Goal: Find specific page/section: Find specific page/section

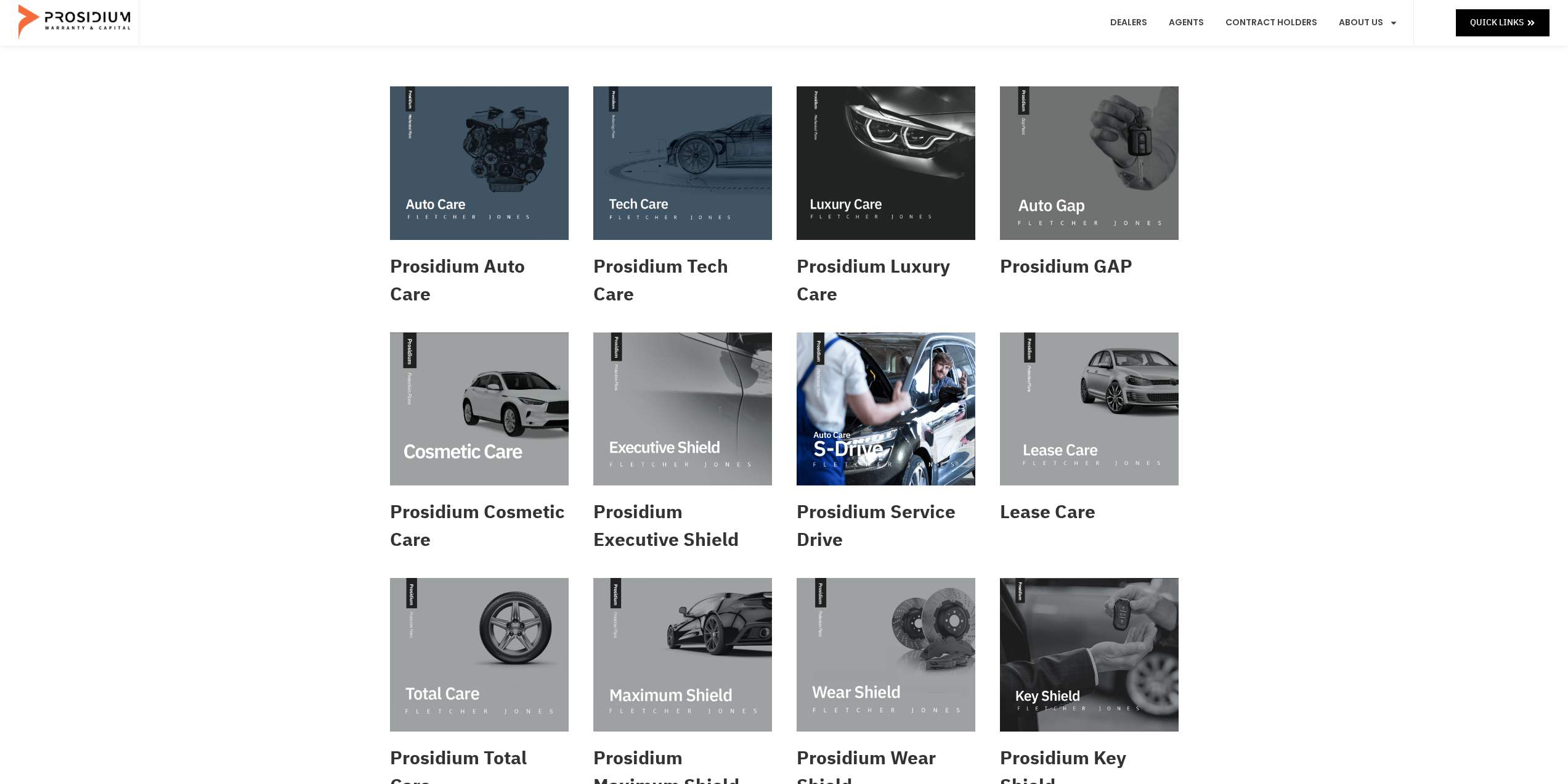
scroll to position [370, 0]
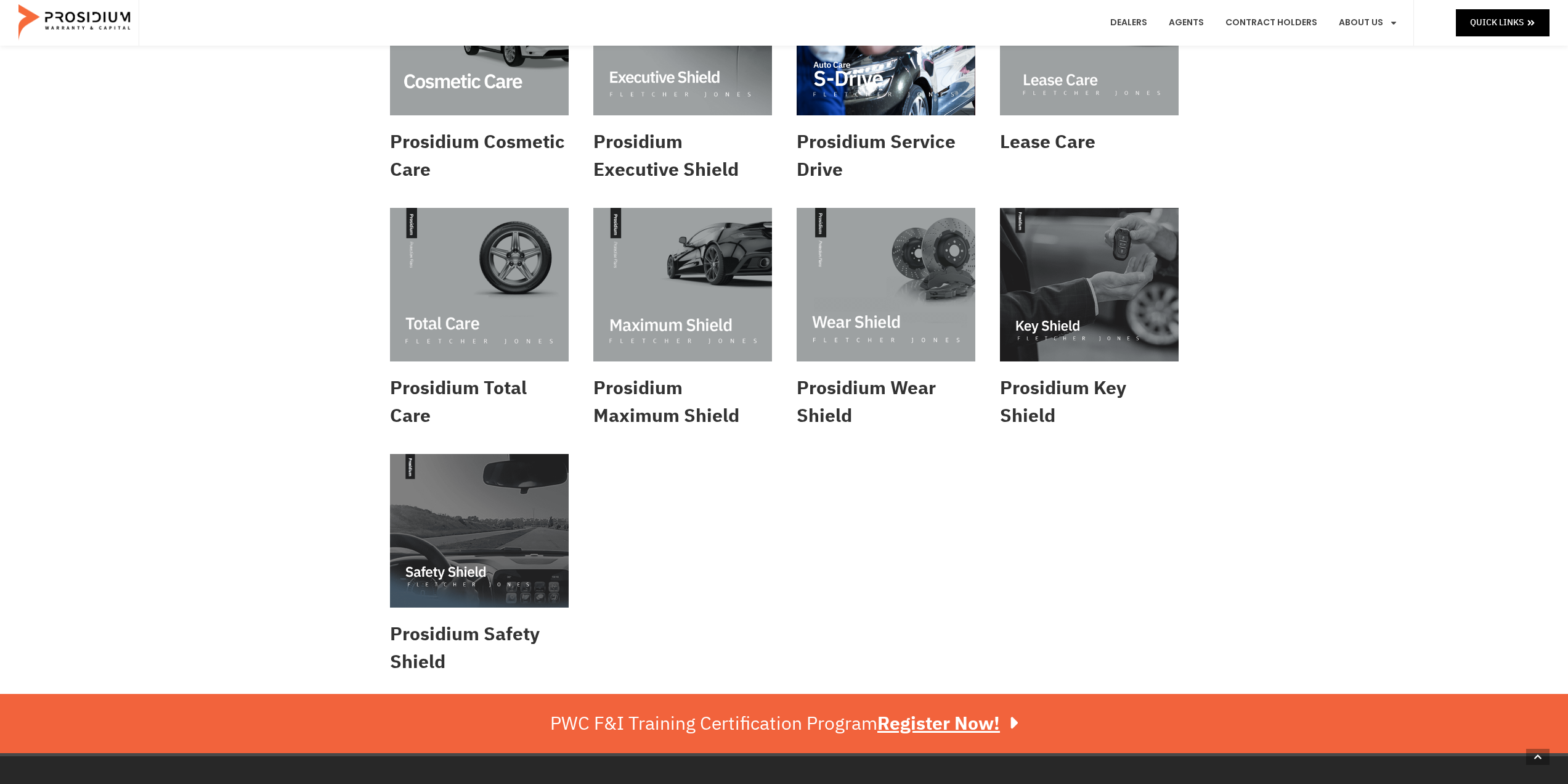
click at [521, 259] on img at bounding box center [479, 284] width 178 height 154
click at [509, 84] on img at bounding box center [479, 39] width 178 height 154
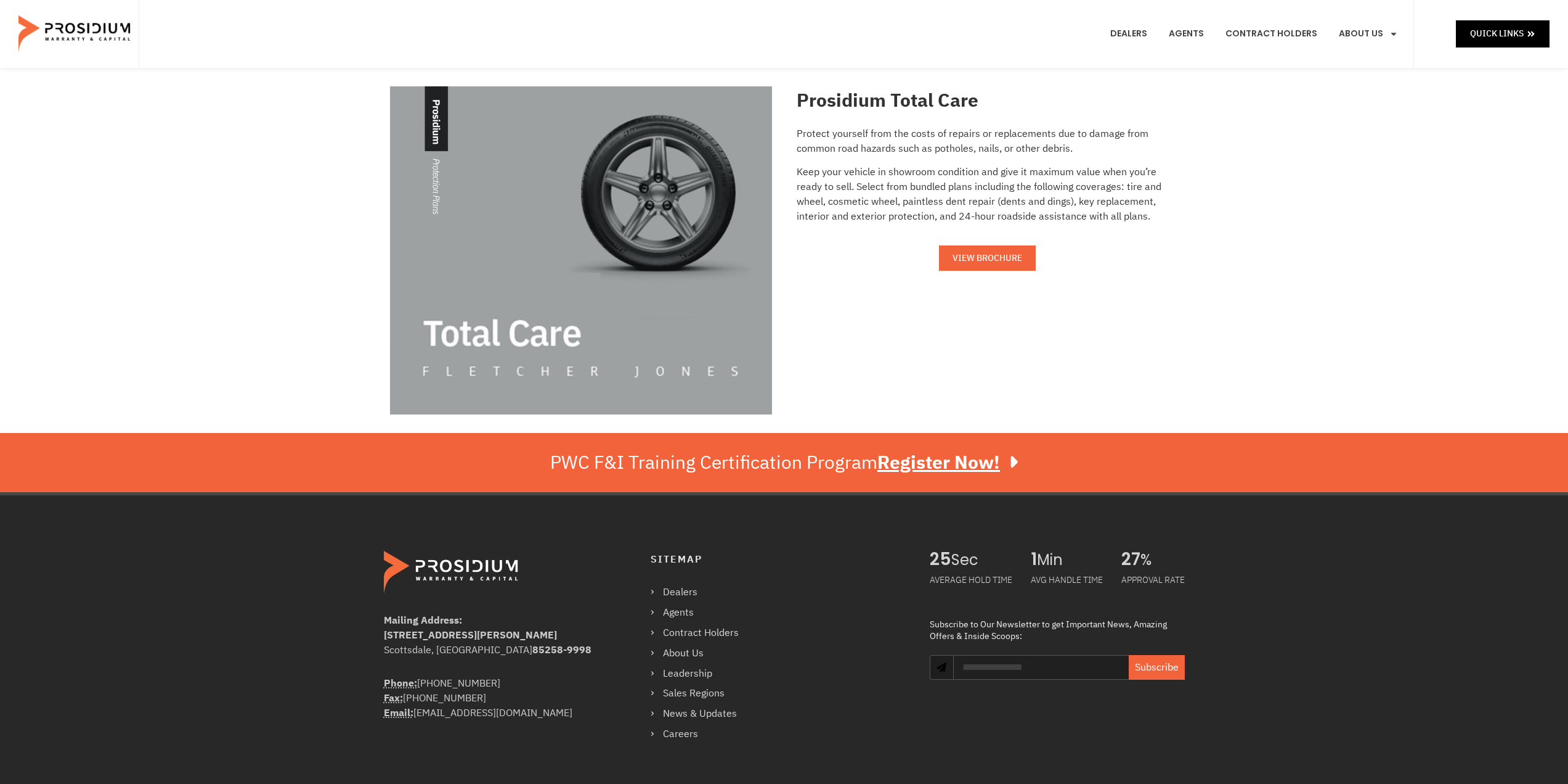
click at [973, 253] on span "VIEW BROCHURE" at bounding box center [987, 258] width 69 height 16
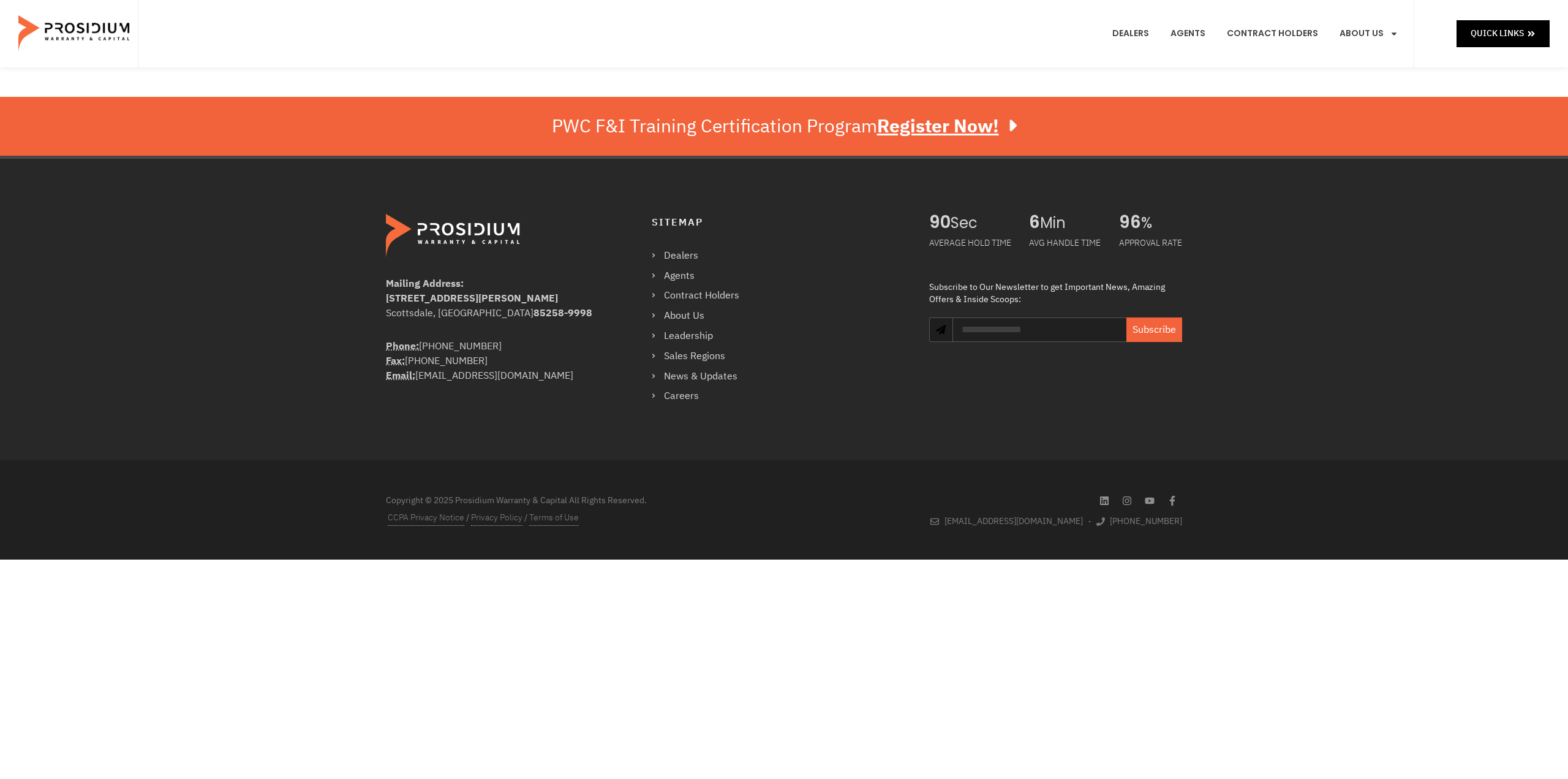
drag, startPoint x: 629, startPoint y: 187, endPoint x: 597, endPoint y: 204, distance: 36.2
drag, startPoint x: 687, startPoint y: 297, endPoint x: 637, endPoint y: 57, distance: 245.2
